Goal: Communication & Community: Ask a question

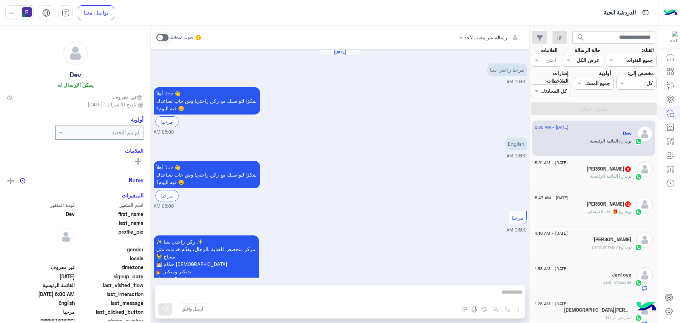
scroll to position [62, 0]
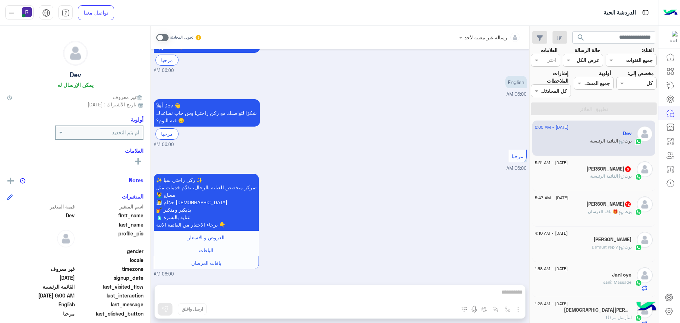
click at [625, 183] on div "بوت : القائمة الرئيسية" at bounding box center [583, 179] width 97 height 12
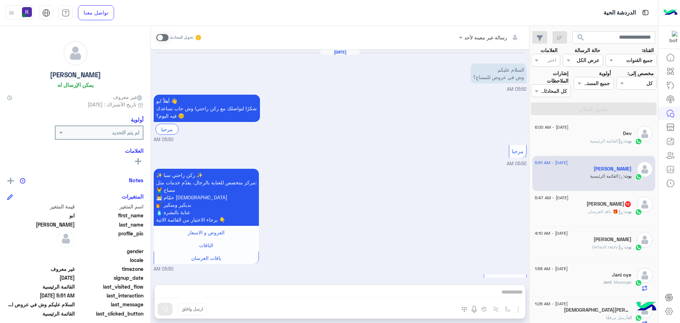
scroll to position [318, 0]
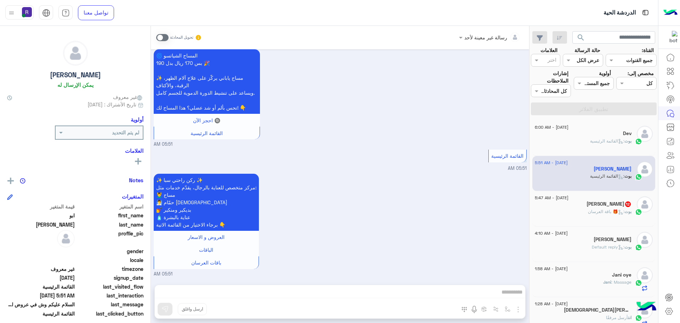
click at [622, 202] on h5 "Muath Abdulrahman 12" at bounding box center [608, 204] width 45 height 6
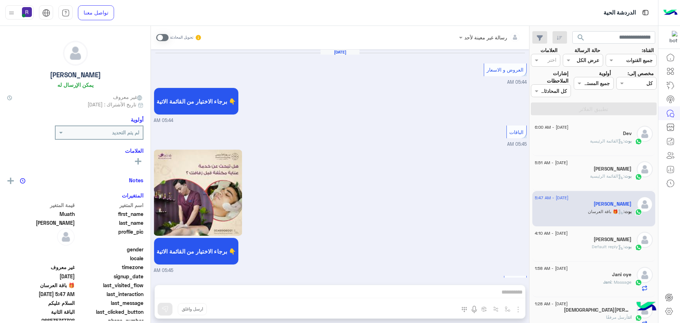
scroll to position [1573, 0]
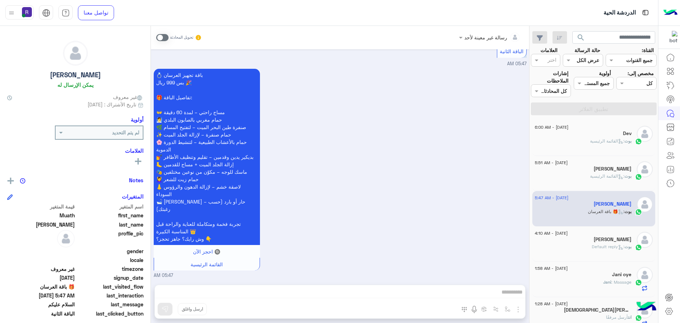
click at [375, 153] on div "💍 باقة تجهيز العرسان بس 999 ريال 🎉 🎁 تفاصيل الباقة: 👐 مساج راحتي – لمدة 60 دقيق…" at bounding box center [340, 173] width 373 height 212
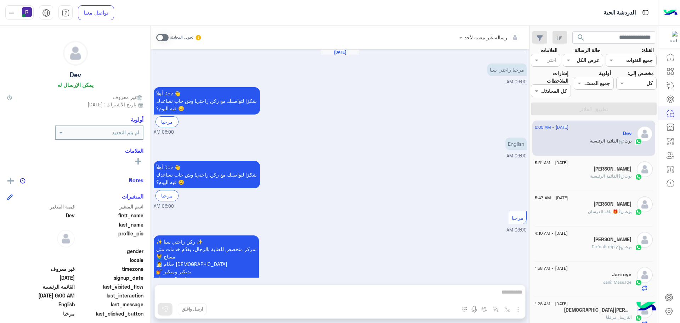
scroll to position [62, 0]
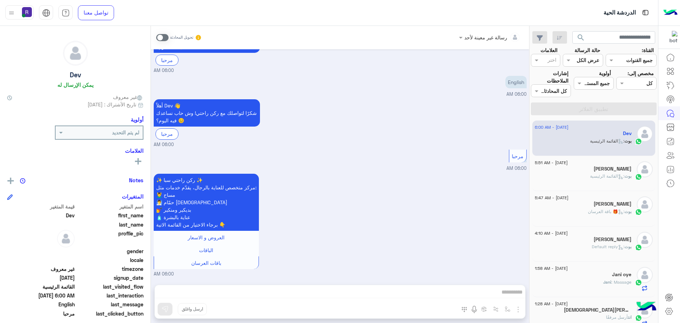
click at [609, 183] on div "بوت : القائمة الرئيسية" at bounding box center [583, 179] width 97 height 12
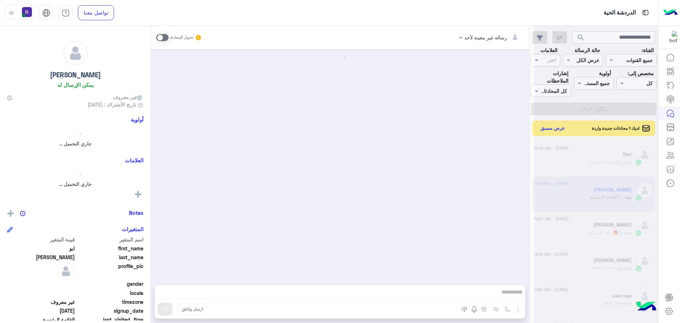
scroll to position [318, 0]
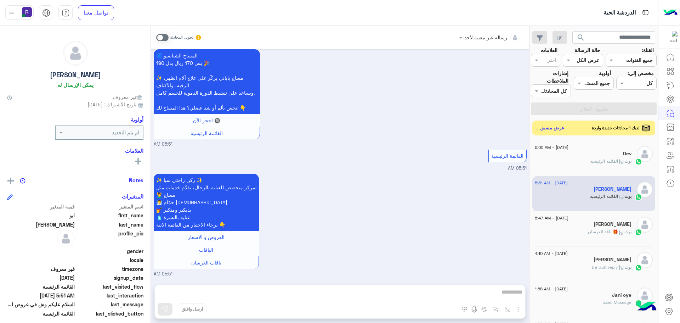
click at [553, 129] on button "عرض مسبق" at bounding box center [553, 128] width 30 height 10
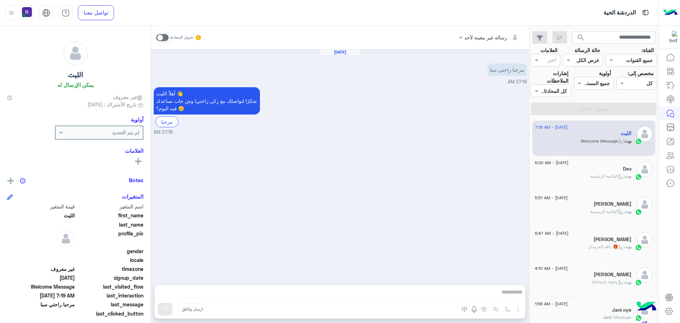
click at [166, 38] on span at bounding box center [162, 37] width 12 height 7
click at [520, 309] on img "button" at bounding box center [518, 309] width 8 height 8
click at [511, 296] on button "الصور" at bounding box center [507, 293] width 30 height 14
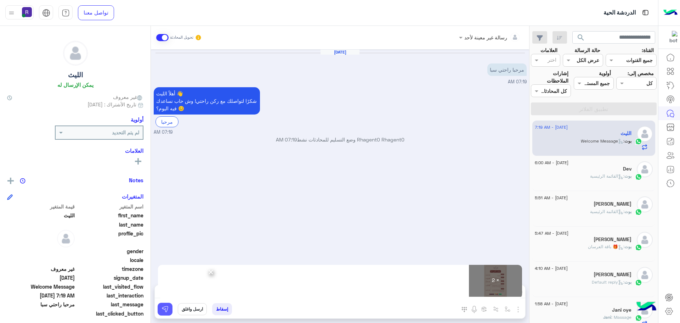
click at [164, 311] on img at bounding box center [164, 308] width 7 height 7
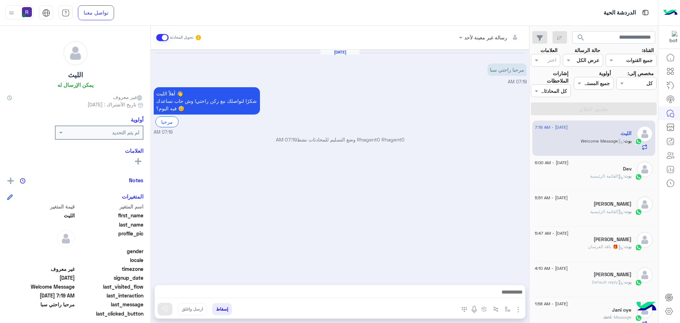
click at [517, 308] on img "button" at bounding box center [518, 309] width 8 height 8
click at [507, 297] on span "الصور" at bounding box center [504, 294] width 13 height 8
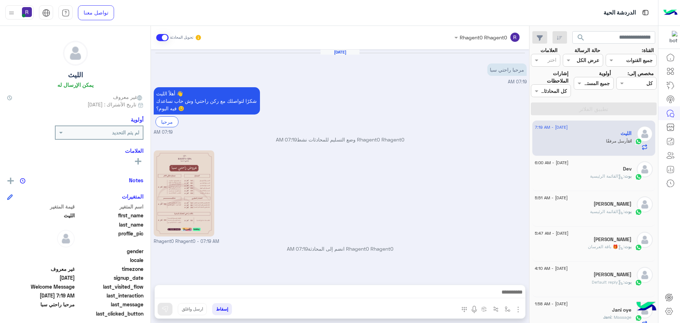
scroll to position [76, 0]
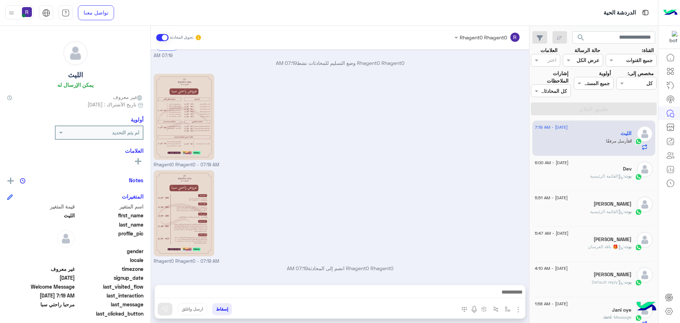
click at [599, 176] on span ": القائمة الرئيسية" at bounding box center [607, 175] width 34 height 5
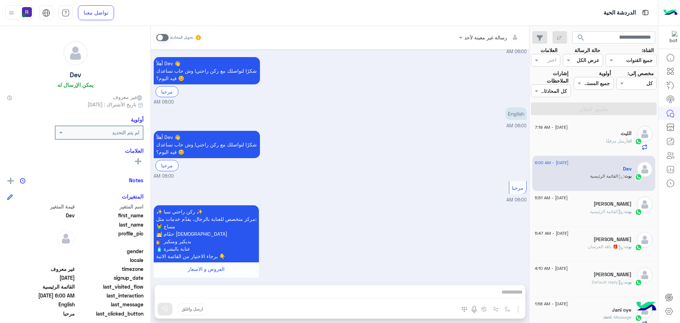
scroll to position [62, 0]
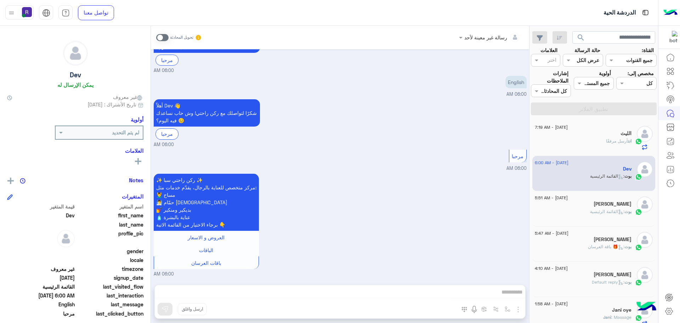
click at [578, 210] on div "بوت : القائمة الرئيسية" at bounding box center [583, 214] width 97 height 12
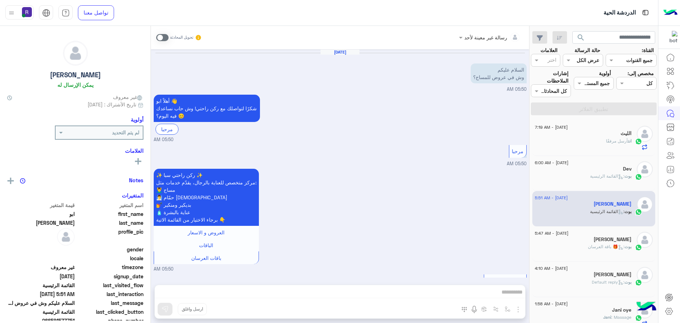
scroll to position [318, 0]
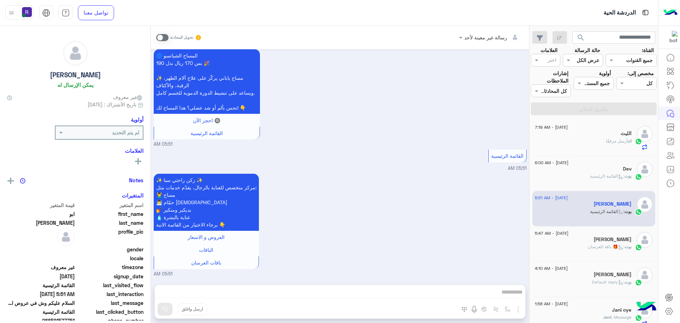
click at [583, 250] on div "بوت : 🎁 باقة العرسان" at bounding box center [583, 249] width 97 height 12
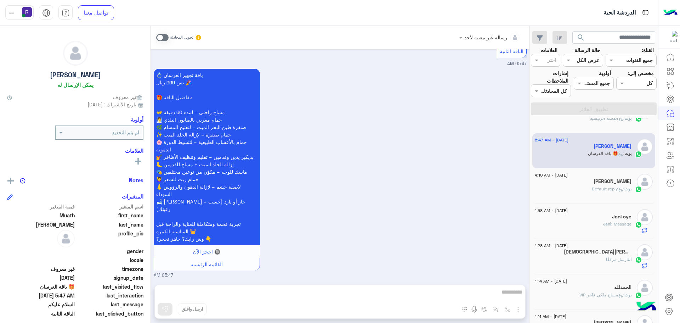
scroll to position [106, 0]
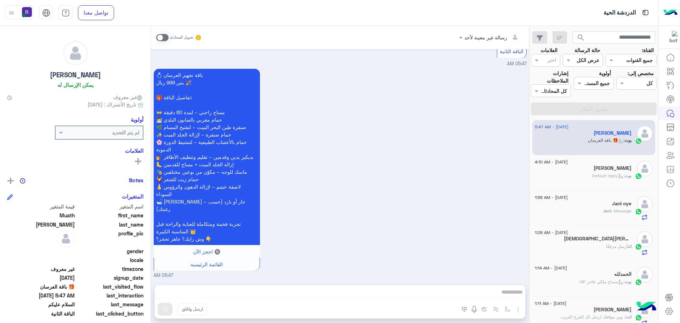
click at [586, 181] on div "بوت : Default reply" at bounding box center [583, 178] width 97 height 12
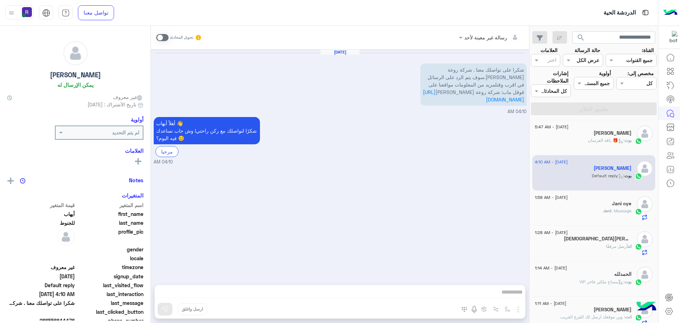
click at [584, 207] on div "[PERSON_NAME]" at bounding box center [583, 203] width 97 height 7
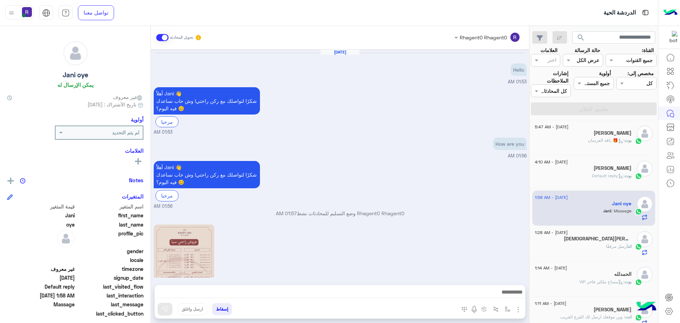
scroll to position [244, 0]
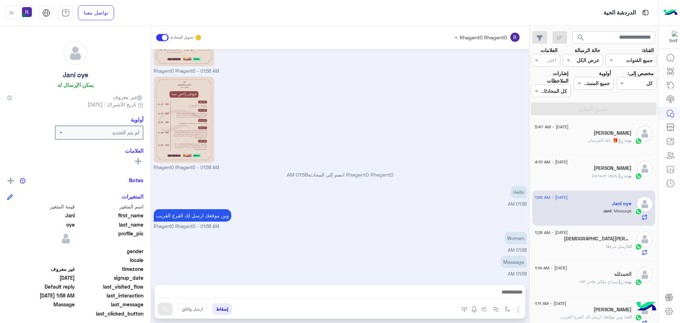
click at [599, 246] on div "انت أرسل مرفقًا" at bounding box center [583, 249] width 97 height 12
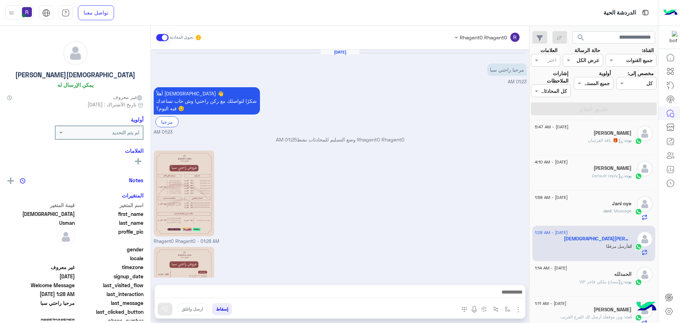
scroll to position [76, 0]
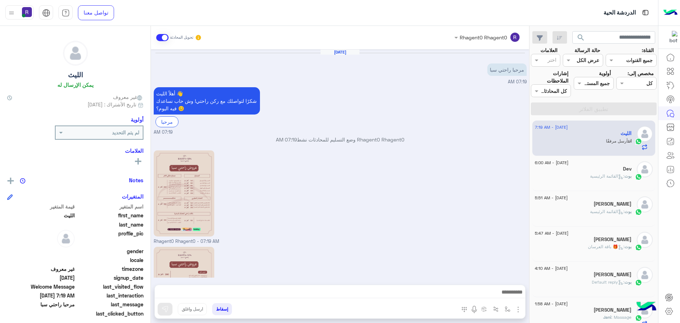
scroll to position [76, 0]
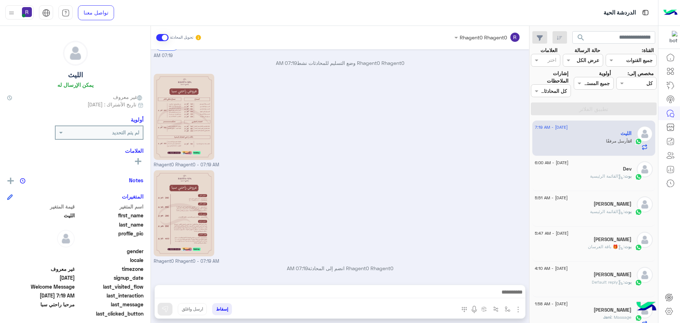
click at [556, 175] on div "بوت : القائمة الرئيسية" at bounding box center [583, 179] width 97 height 12
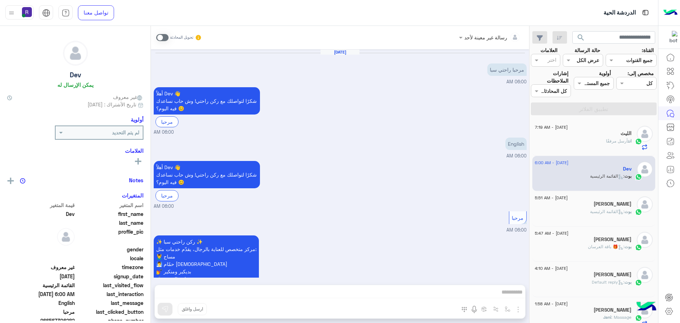
scroll to position [62, 0]
